Goal: Obtain resource: Download file/media

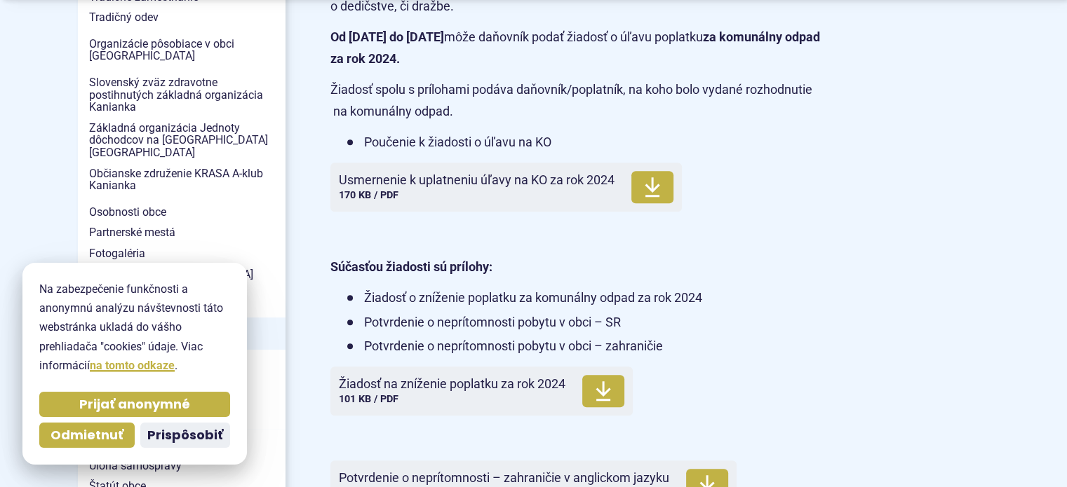
scroll to position [631, 0]
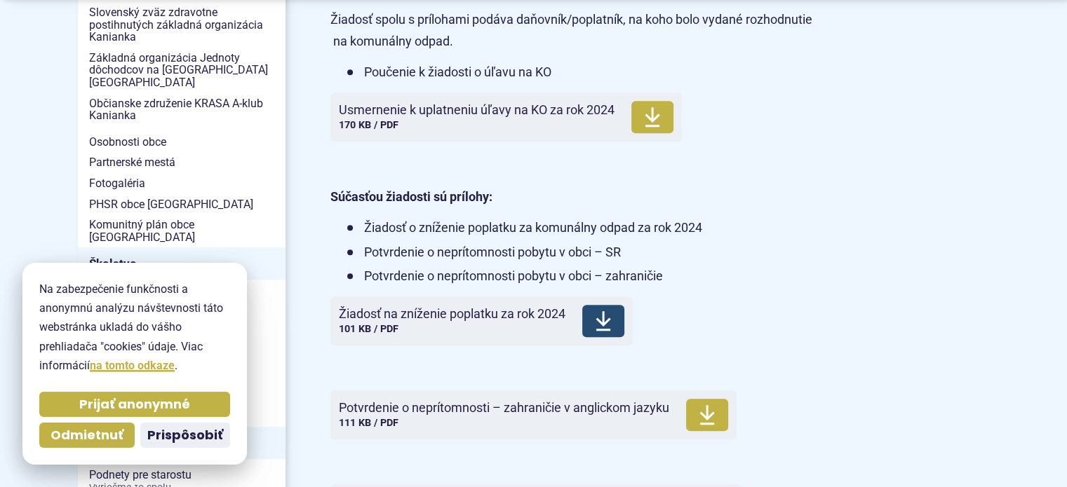
click at [597, 323] on icon at bounding box center [603, 321] width 17 height 22
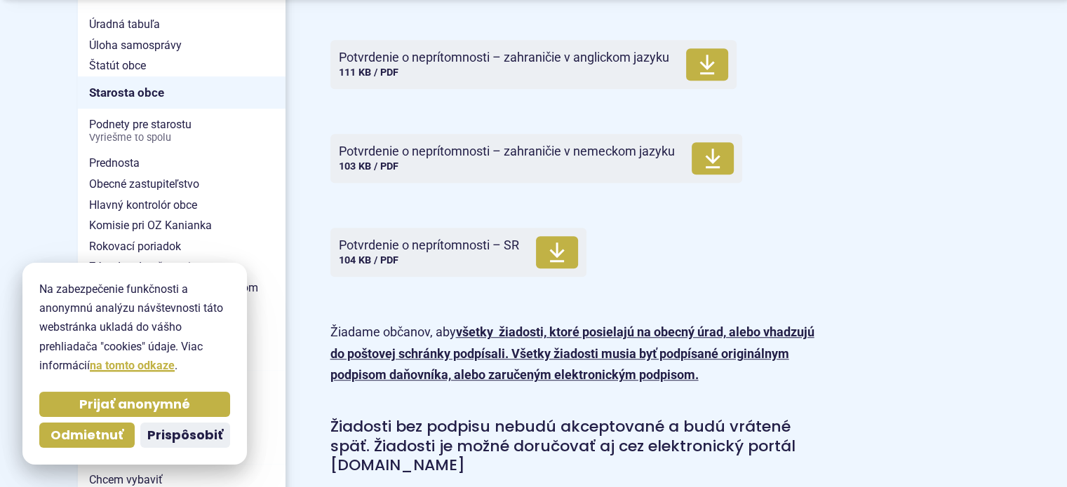
scroll to position [1052, 0]
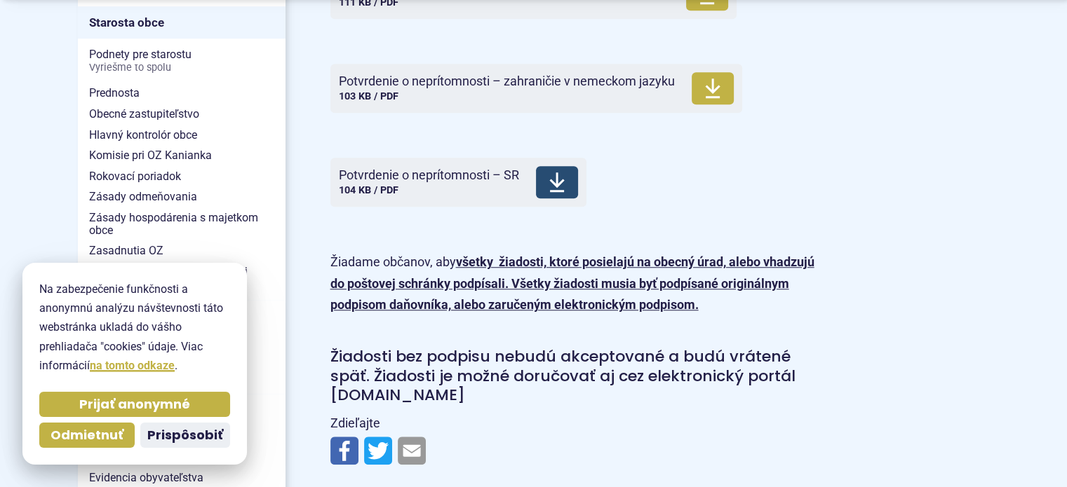
click at [555, 180] on icon at bounding box center [556, 182] width 17 height 22
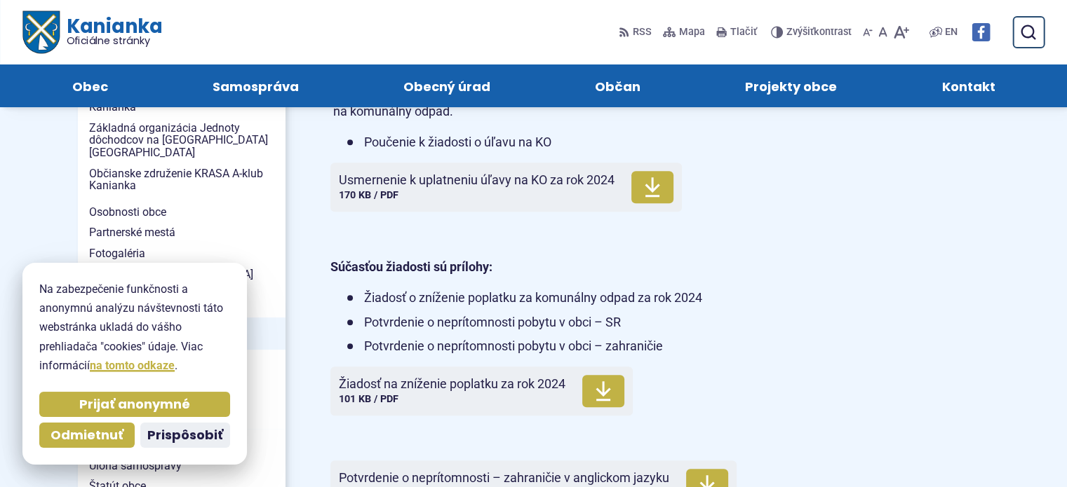
scroll to position [491, 0]
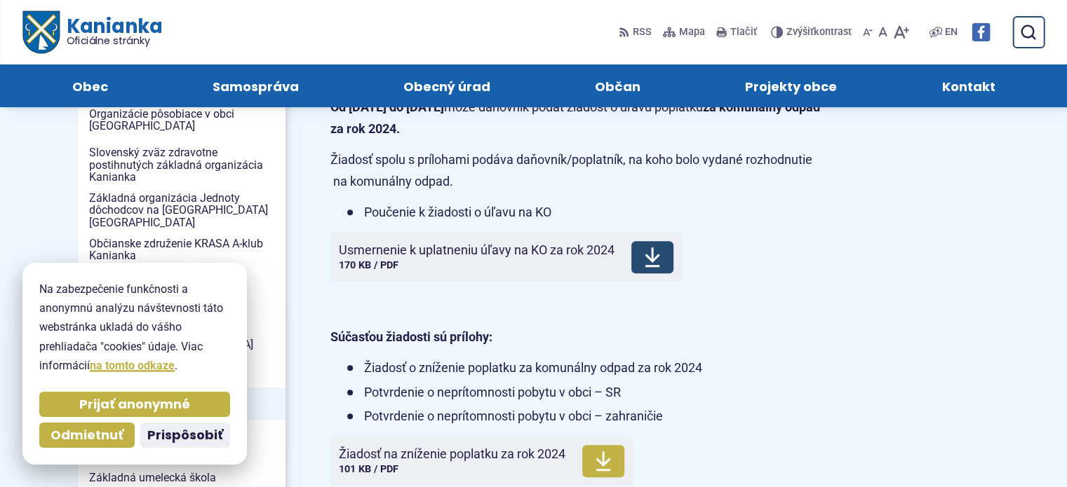
click at [649, 251] on icon at bounding box center [652, 257] width 17 height 22
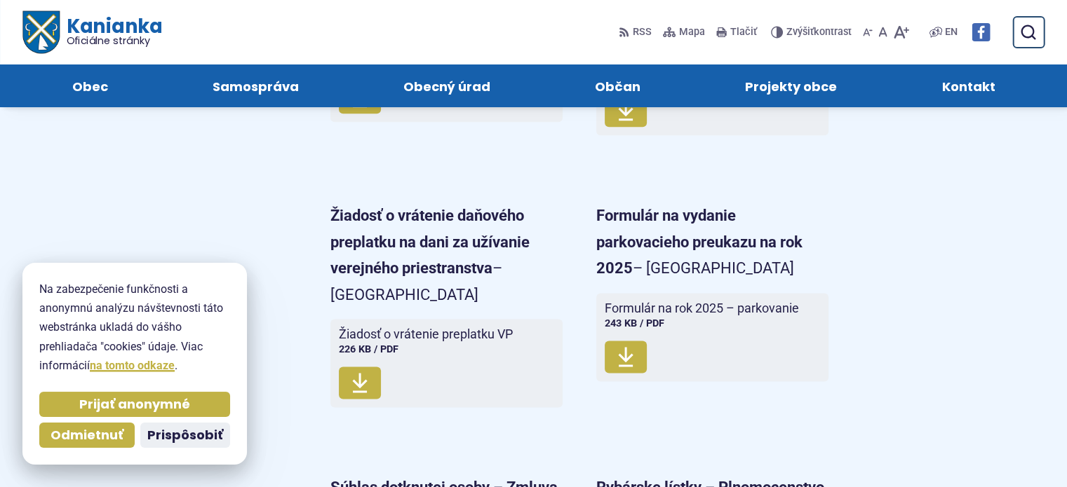
scroll to position [1823, 0]
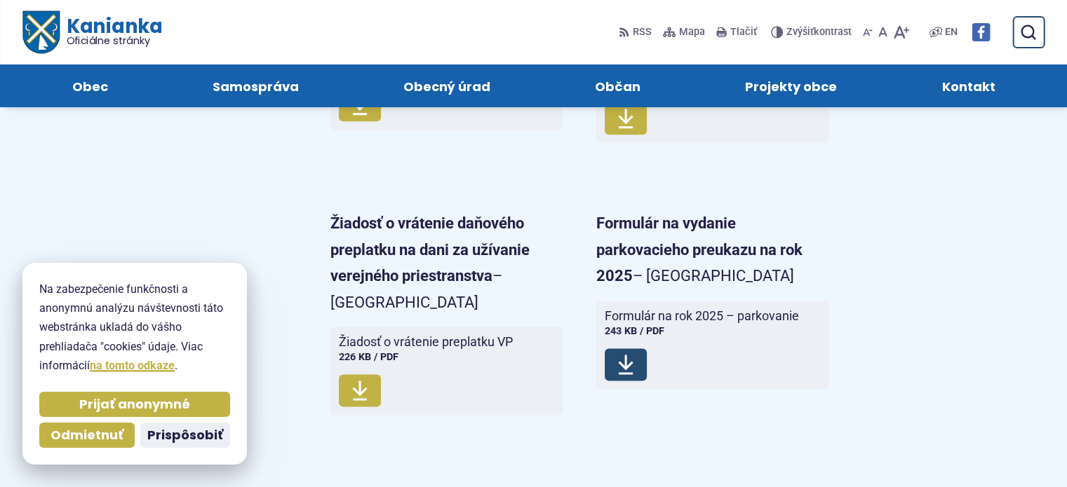
click at [622, 353] on icon at bounding box center [625, 364] width 17 height 22
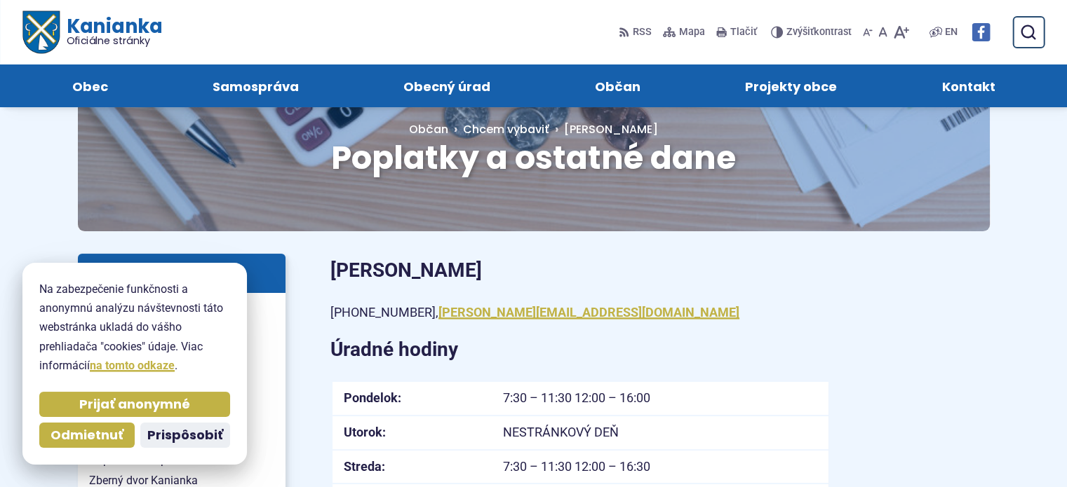
scroll to position [70, 0]
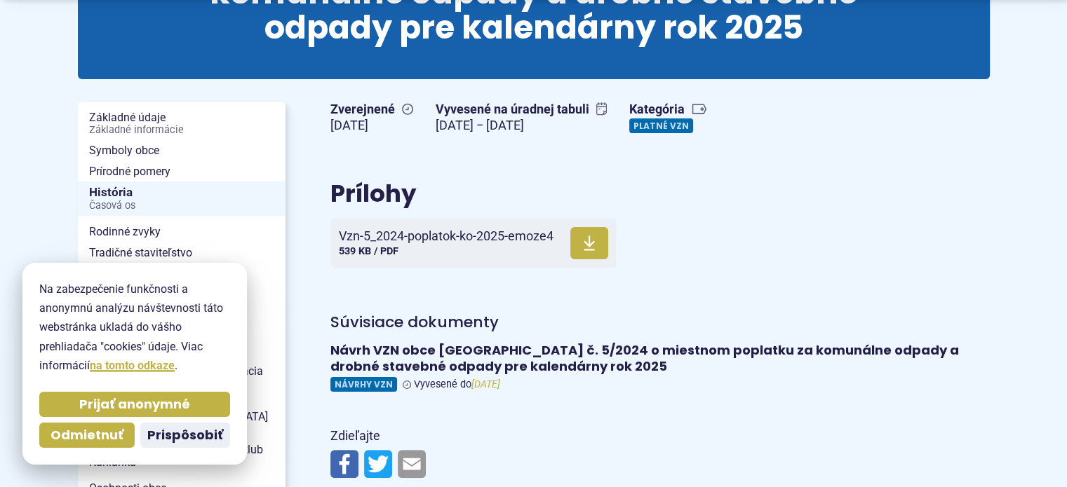
scroll to position [281, 0]
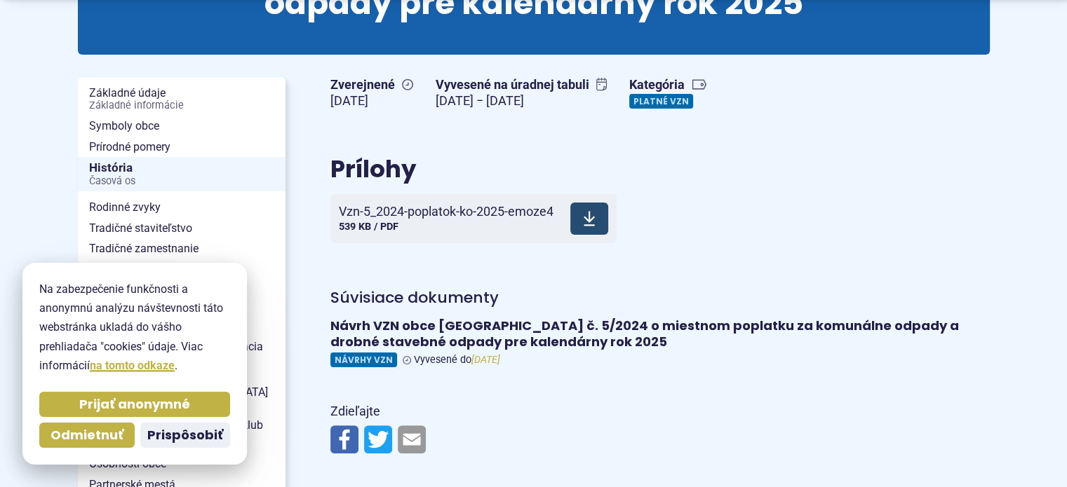
click at [481, 210] on span "Vzn-5_2024-poplatok-ko-2025-emoze4" at bounding box center [446, 212] width 215 height 14
